Goal: Browse casually

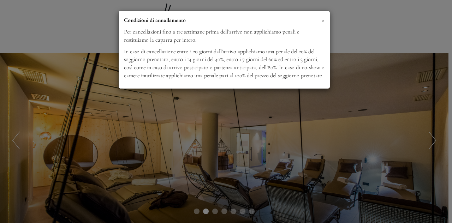
click at [323, 20] on span "×" at bounding box center [323, 20] width 3 height 9
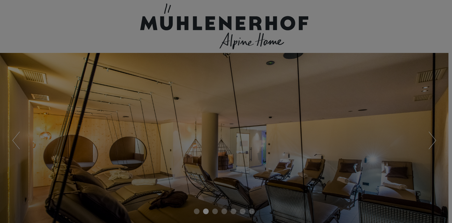
click at [323, 20] on div "× Condizioni di annullamento Per cancellazioni fino a tre settimane prima dell’…" at bounding box center [224, 31] width 211 height 78
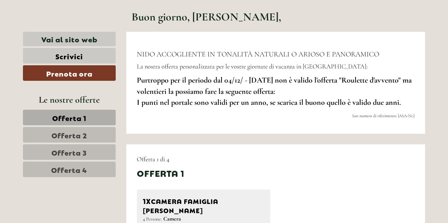
scroll to position [241, 0]
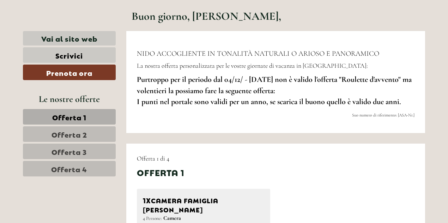
click at [277, 129] on div "NIDO ACCOGLIENTE IN TONALITÀ NATURALI O ARIOSO E PANORAMICO La nostra offerta p…" at bounding box center [275, 82] width 299 height 102
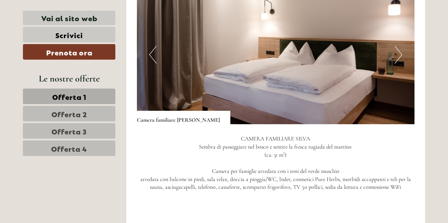
scroll to position [1014, 0]
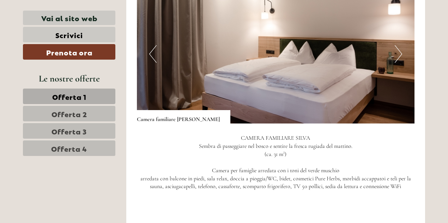
click at [319, 134] on p "CAMERA FAMILIARE [PERSON_NAME] Sembra di passeggiare nel bosco e sentire la fre…" at bounding box center [276, 162] width 278 height 56
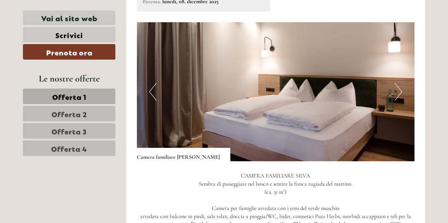
click at [401, 83] on button "Next" at bounding box center [398, 92] width 7 height 18
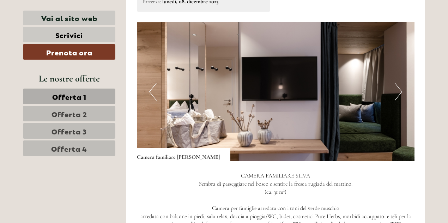
click at [401, 83] on button "Next" at bounding box center [398, 92] width 7 height 18
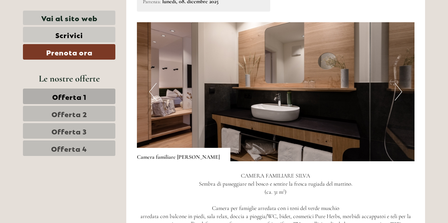
click at [401, 83] on button "Next" at bounding box center [398, 92] width 7 height 18
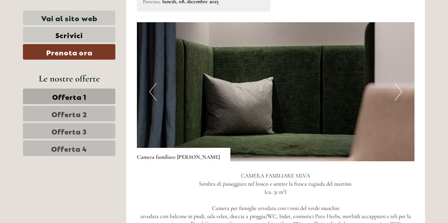
click at [401, 83] on button "Next" at bounding box center [398, 92] width 7 height 18
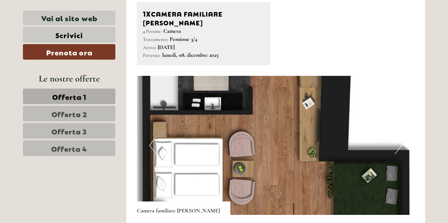
scroll to position [924, 0]
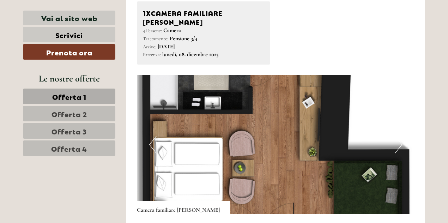
click at [400, 136] on button "Next" at bounding box center [398, 145] width 7 height 18
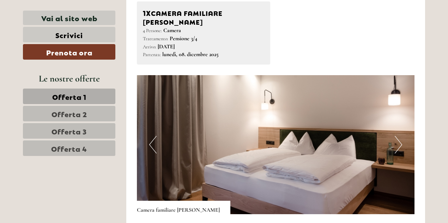
click at [400, 136] on button "Next" at bounding box center [398, 145] width 7 height 18
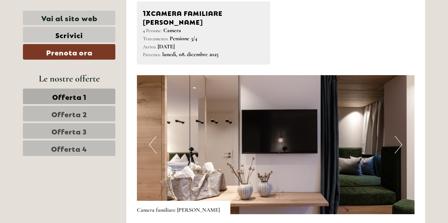
click at [400, 136] on button "Next" at bounding box center [398, 145] width 7 height 18
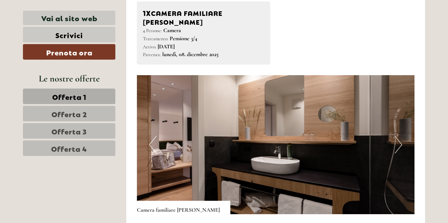
click at [400, 136] on button "Next" at bounding box center [398, 145] width 7 height 18
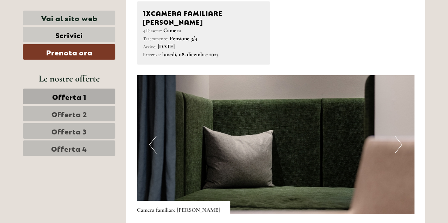
click at [400, 136] on button "Next" at bounding box center [398, 145] width 7 height 18
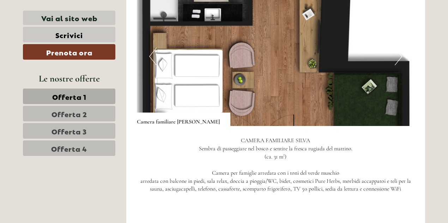
scroll to position [1065, 0]
